Goal: Information Seeking & Learning: Learn about a topic

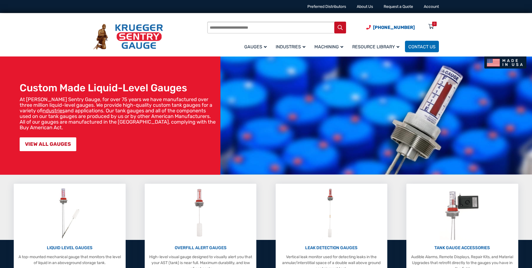
click at [232, 27] on input "Products search" at bounding box center [276, 28] width 139 height 12
type input "*"
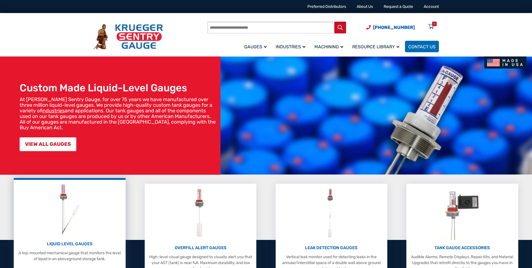
click at [78, 242] on p "LIQUID LEVEL GAUGES" at bounding box center [70, 243] width 106 height 6
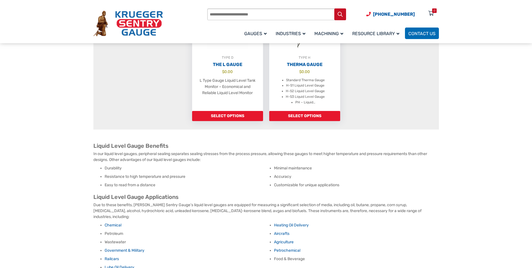
scroll to position [449, 0]
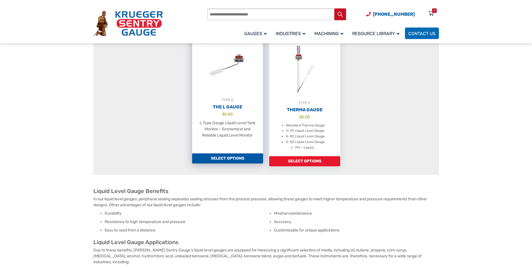
click at [234, 161] on link "Select options" at bounding box center [227, 158] width 71 height 10
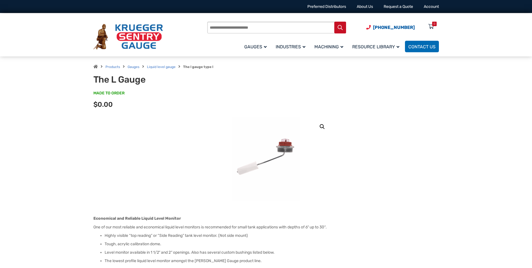
click at [227, 26] on input "Products search" at bounding box center [276, 28] width 139 height 12
type input "*"
type input "**********"
click at [334, 22] on button "Search" at bounding box center [340, 28] width 12 height 12
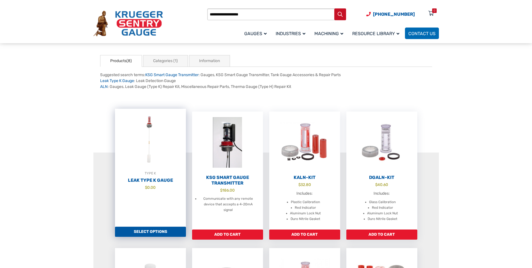
scroll to position [56, 0]
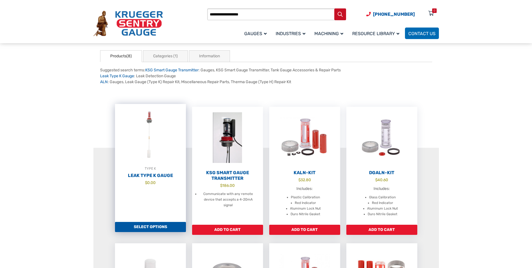
click at [154, 226] on link "Select options" at bounding box center [150, 227] width 71 height 10
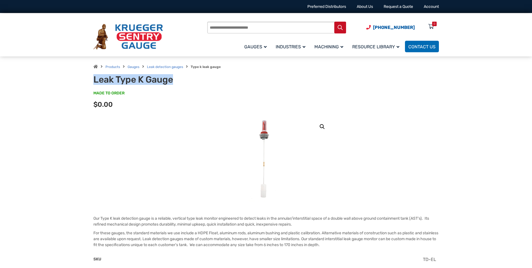
drag, startPoint x: 93, startPoint y: 80, endPoint x: 173, endPoint y: 79, distance: 79.7
click at [173, 79] on h1 "Leak Type K Gauge" at bounding box center [162, 79] width 138 height 11
drag, startPoint x: 173, startPoint y: 79, endPoint x: 149, endPoint y: 81, distance: 24.5
copy h1 "Leak Type K Gauge"
click at [140, 36] on img at bounding box center [128, 37] width 70 height 26
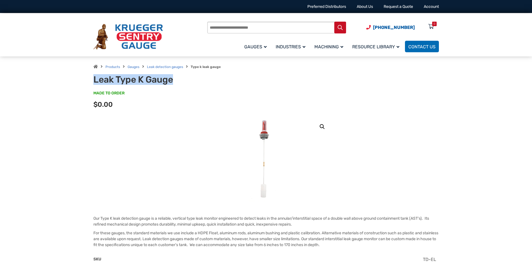
drag, startPoint x: 92, startPoint y: 79, endPoint x: 173, endPoint y: 79, distance: 80.8
click at [173, 79] on div "Products Gauges Leak detection gauges Type k leak gauge Leak Type K Gauge MADE …" at bounding box center [266, 86] width 359 height 61
drag, startPoint x: 173, startPoint y: 79, endPoint x: 158, endPoint y: 79, distance: 15.1
copy h1 "Leak Type K Gauge"
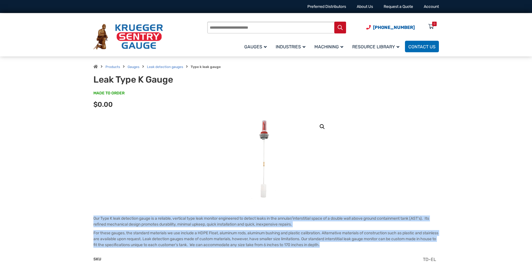
drag, startPoint x: 93, startPoint y: 218, endPoint x: 357, endPoint y: 247, distance: 265.2
click at [357, 247] on div "Our Type K leak detection gauge is a reliable, vertical type leak monitor engin…" at bounding box center [266, 231] width 346 height 32
copy div "Our Type K leak detection gauge is a reliable, vertical type leak monitor engin…"
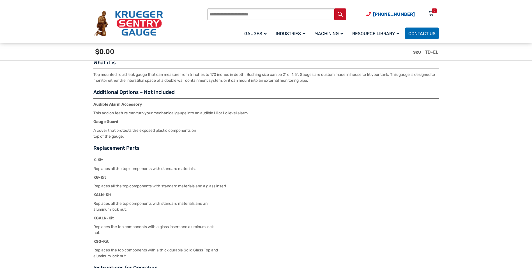
scroll to position [729, 0]
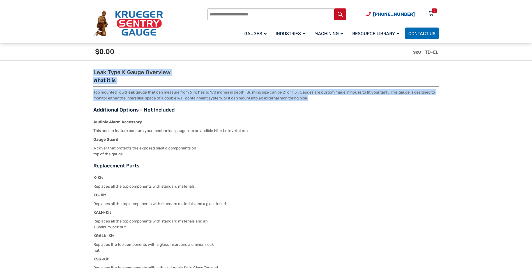
drag, startPoint x: 92, startPoint y: 73, endPoint x: 349, endPoint y: 99, distance: 258.5
drag, startPoint x: 349, startPoint y: 99, endPoint x: 310, endPoint y: 98, distance: 38.7
copy div "Leak Type K Gauge Overview What it is Top mounted liquid leak gauge that can me…"
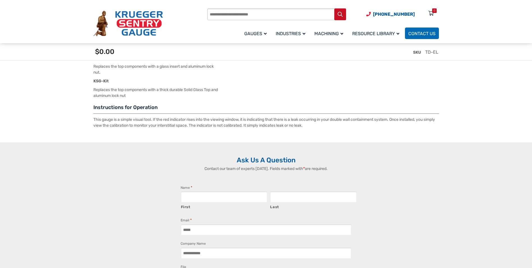
scroll to position [926, 0]
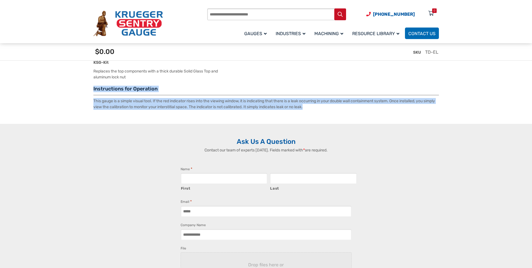
drag, startPoint x: 93, startPoint y: 89, endPoint x: 336, endPoint y: 107, distance: 243.5
drag, startPoint x: 336, startPoint y: 107, endPoint x: 304, endPoint y: 104, distance: 31.8
copy div "Instructions for Operation This gauge is a simple visual tool. If the red indic…"
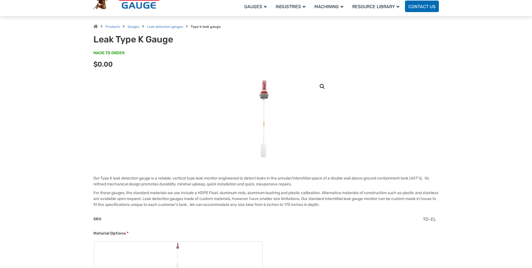
scroll to position [0, 0]
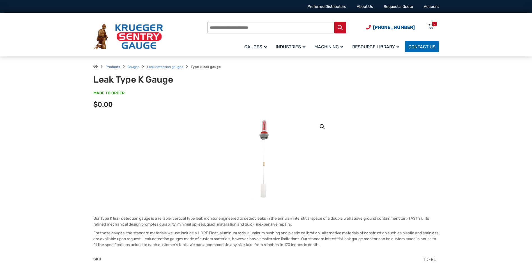
click at [224, 28] on input "Products search" at bounding box center [276, 28] width 139 height 12
type input "**********"
click at [334, 22] on button "Search" at bounding box center [340, 28] width 12 height 12
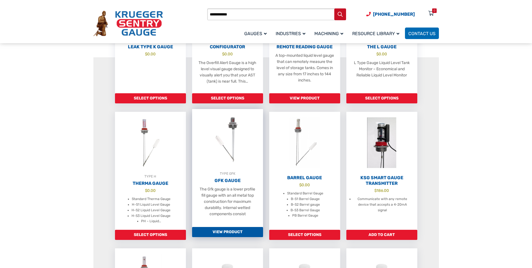
scroll to position [196, 0]
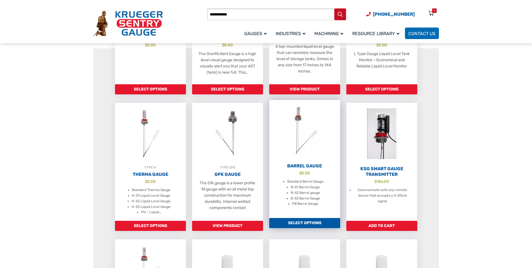
click at [308, 193] on li "B-S2 Barrel gauge" at bounding box center [305, 193] width 29 height 6
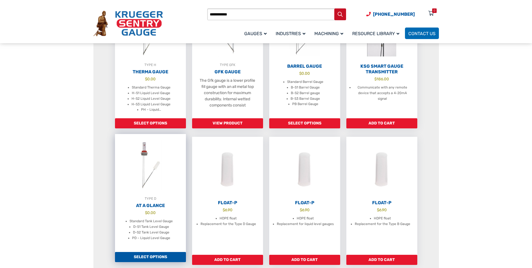
scroll to position [309, 0]
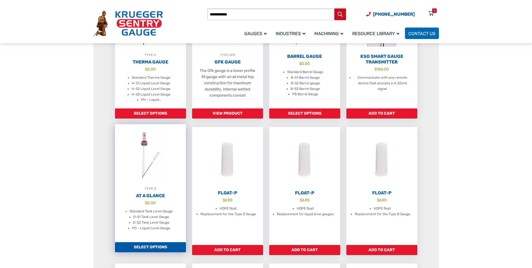
click at [153, 220] on li "D-S2 Tank Level Gauge" at bounding box center [151, 223] width 36 height 6
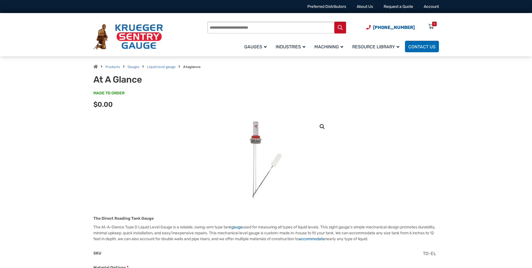
scroll to position [28, 0]
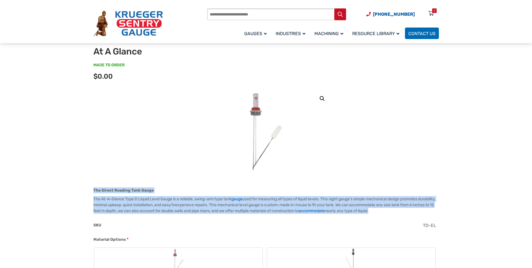
drag, startPoint x: 93, startPoint y: 189, endPoint x: 405, endPoint y: 211, distance: 312.6
copy div "The Direct Reading Tank Gauge The At-A-Glance Type D Liquid Level Gauge is a re…"
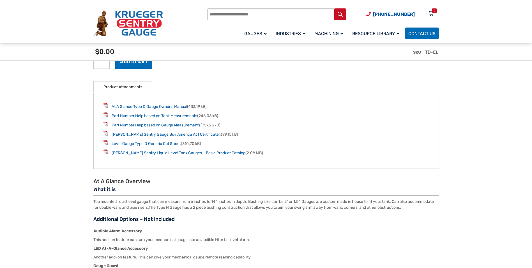
scroll to position [729, 0]
click at [167, 145] on link "Level Gauge Type D Generic Cut Sheet" at bounding box center [146, 143] width 69 height 5
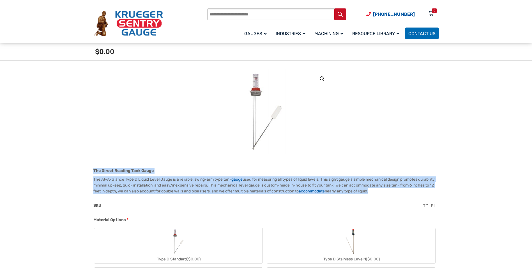
scroll to position [0, 0]
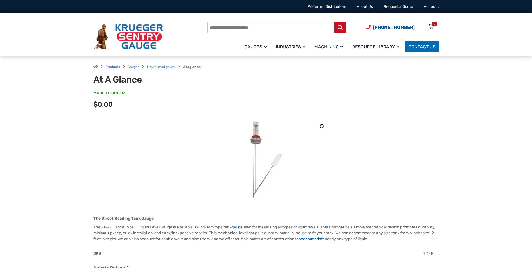
click at [227, 27] on input "Products search" at bounding box center [276, 28] width 139 height 12
type input "**********"
click at [334, 22] on button "Search" at bounding box center [340, 28] width 12 height 12
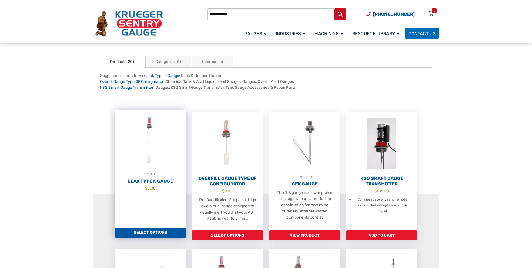
scroll to position [56, 0]
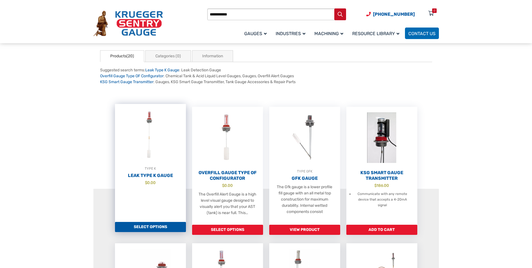
click at [155, 225] on link "Select options" at bounding box center [150, 227] width 71 height 10
